Goal: Task Accomplishment & Management: Manage account settings

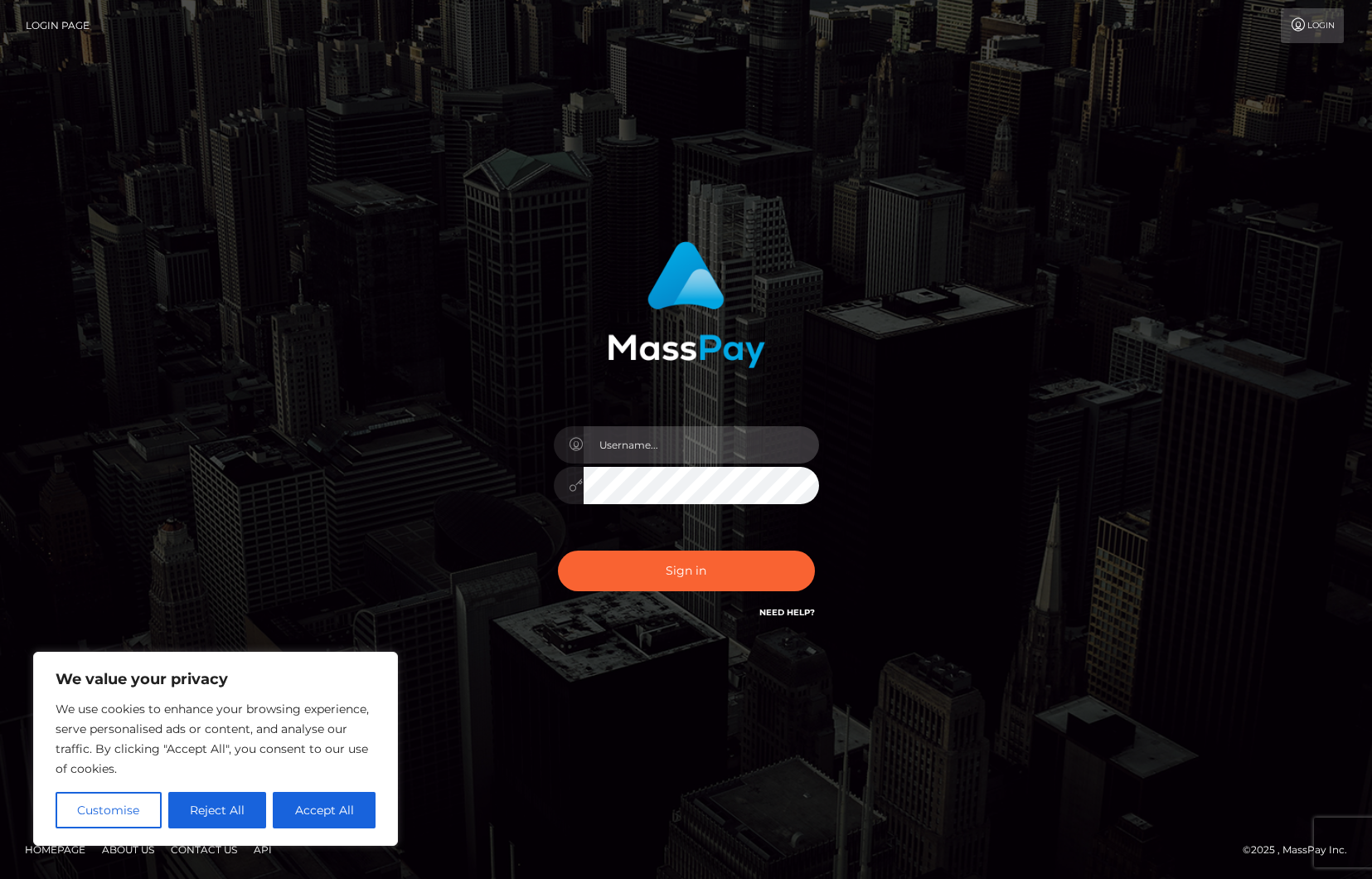
click at [661, 437] on input "text" at bounding box center [701, 445] width 235 height 38
type input "ollieAN.fanvue"
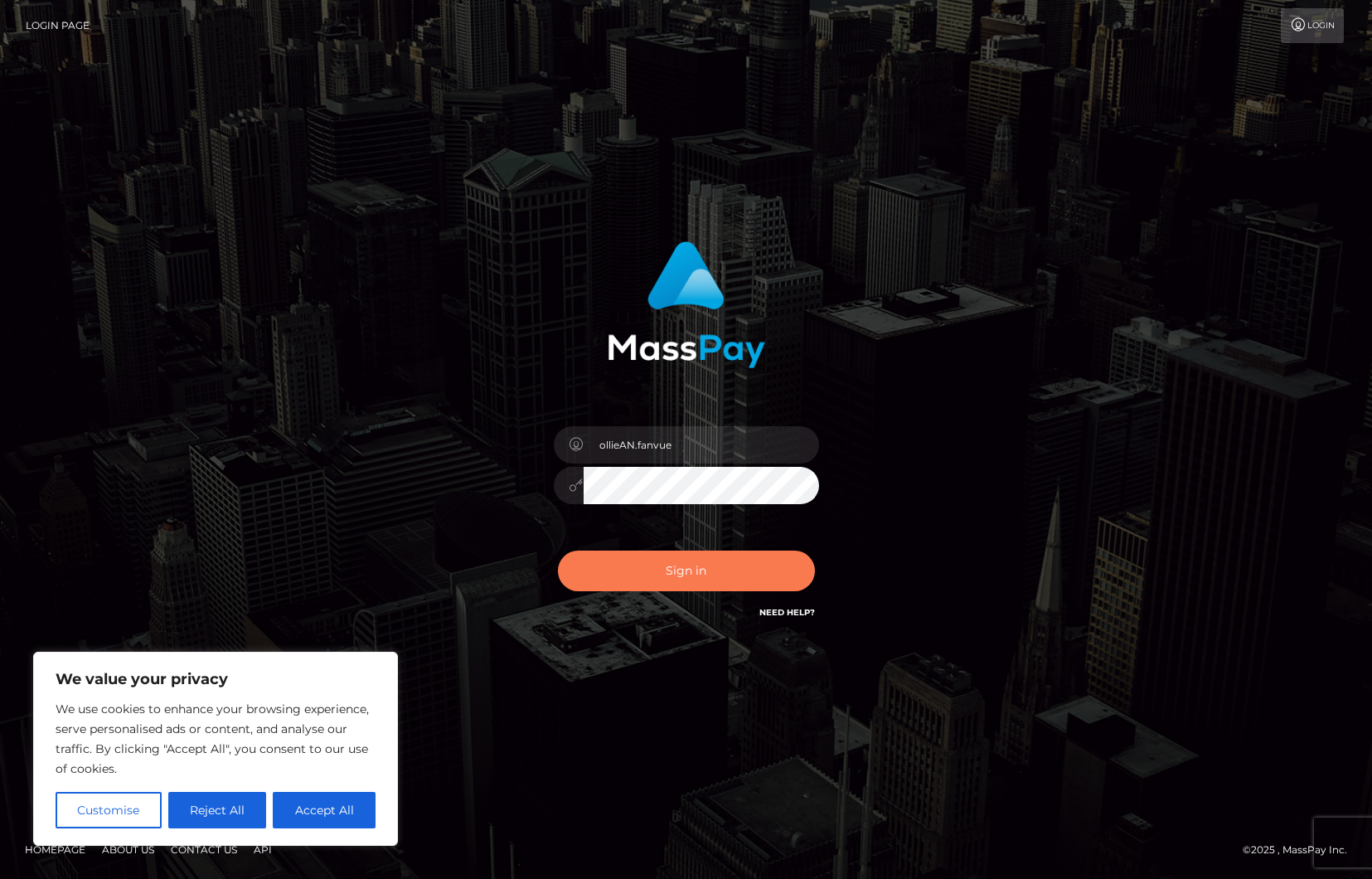
click at [658, 574] on button "Sign in" at bounding box center [687, 571] width 257 height 41
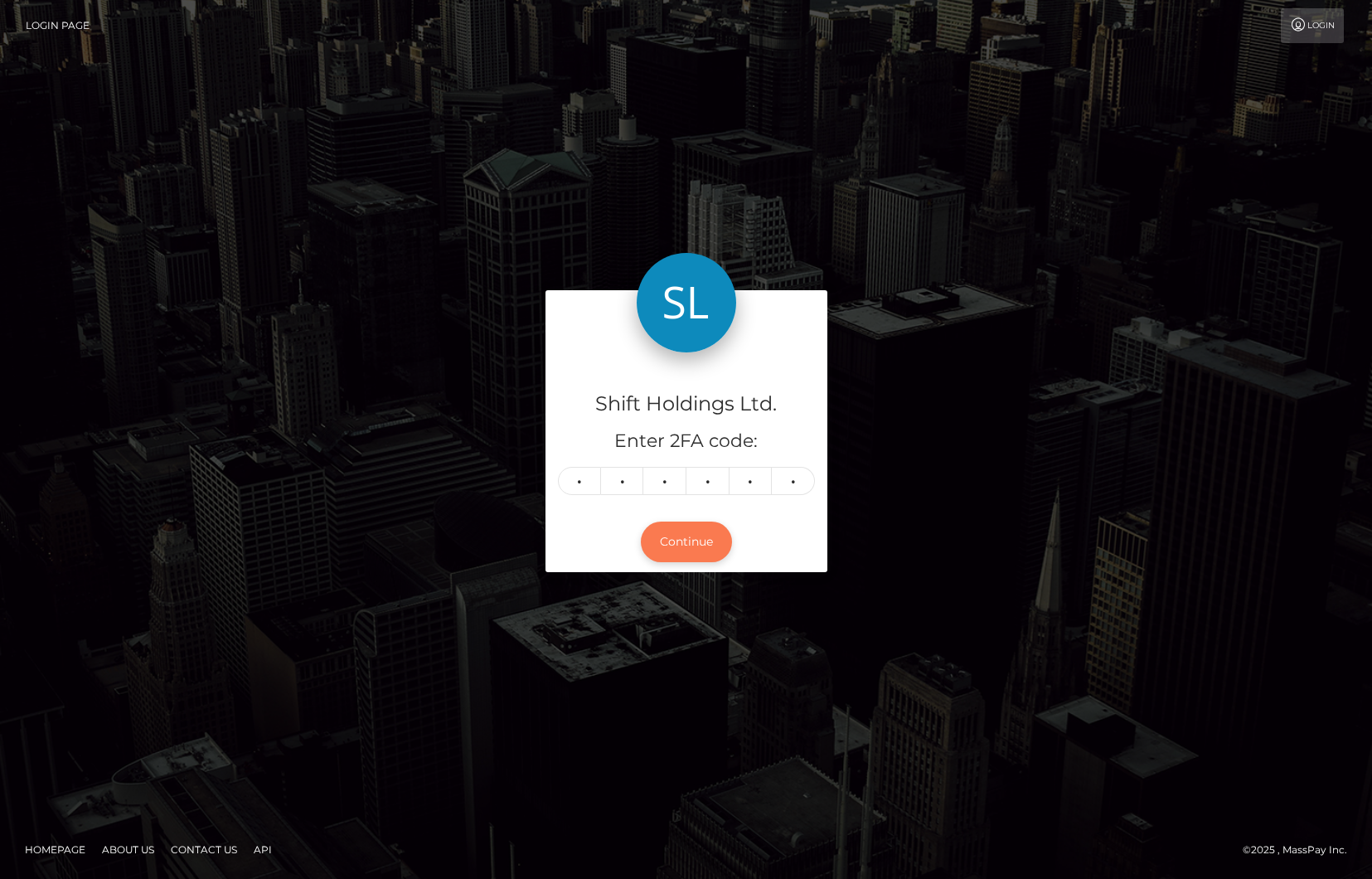
click at [673, 541] on button "Continue" at bounding box center [686, 542] width 91 height 41
